Goal: Task Accomplishment & Management: Manage account settings

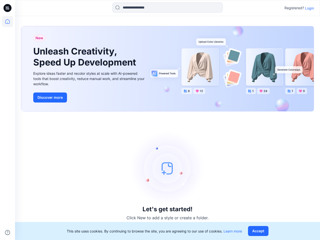
click at [160, 120] on div "Let's get started! Click New to add a style or create a folder." at bounding box center [167, 176] width 293 height 117
click at [8, 8] on icon at bounding box center [8, 8] width 2 height 0
click at [8, 22] on icon at bounding box center [7, 21] width 11 height 11
click at [8, 233] on icon at bounding box center [7, 232] width 5 height 5
click at [168, 8] on input at bounding box center [168, 8] width 110 height 10
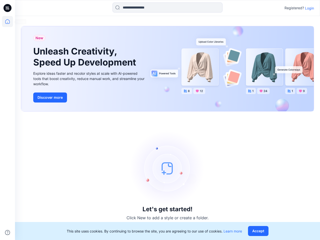
click at [310, 8] on p "Login" at bounding box center [309, 8] width 9 height 5
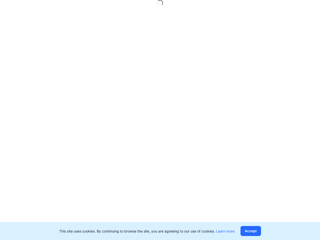
click at [260, 231] on button "Accept" at bounding box center [251, 231] width 21 height 10
